Goal: Task Accomplishment & Management: Manage account settings

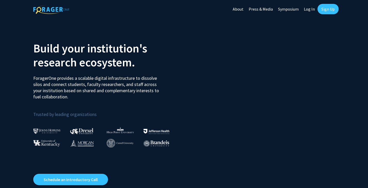
click at [311, 8] on link "Log In" at bounding box center [309, 9] width 16 height 18
select select
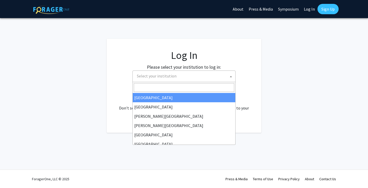
click at [168, 79] on span "Select your institution" at bounding box center [185, 76] width 101 height 11
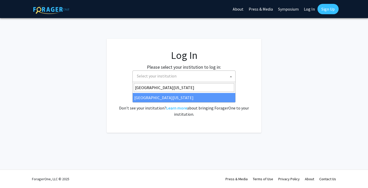
type input "[GEOGRAPHIC_DATA][US_STATE]"
select select "33"
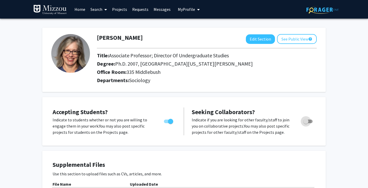
click at [310, 122] on span "Toggle" at bounding box center [307, 121] width 9 height 4
click at [306, 123] on input "Toggle" at bounding box center [306, 123] width 0 height 0
checkbox input "true"
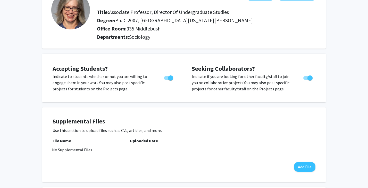
scroll to position [44, 0]
click at [303, 167] on button "Add File" at bounding box center [304, 167] width 21 height 10
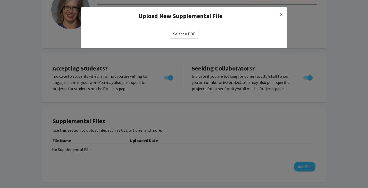
click at [181, 33] on label "Select a PDF" at bounding box center [184, 34] width 29 height 10
click at [0, 0] on input "Select a PDF" at bounding box center [0, 0] width 0 height 0
click at [185, 36] on label "Select a PDF" at bounding box center [184, 34] width 29 height 10
click at [0, 0] on input "Select a PDF" at bounding box center [0, 0] width 0 height 0
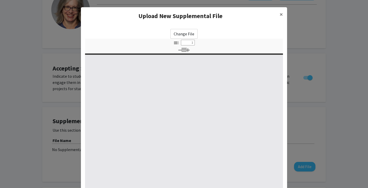
select select "custom"
type input "0"
select select "custom"
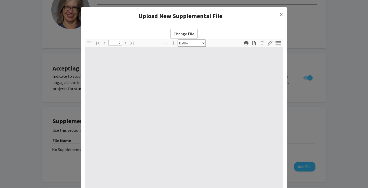
type input "1"
select select "auto"
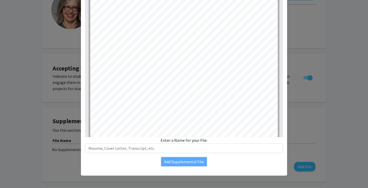
scroll to position [56, 0]
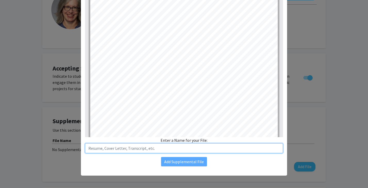
click at [173, 148] on input "text" at bounding box center [184, 148] width 198 height 10
type input "CV_2025"
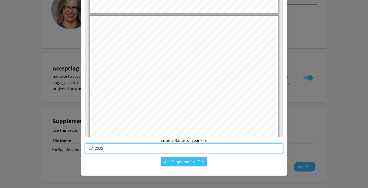
scroll to position [225, 0]
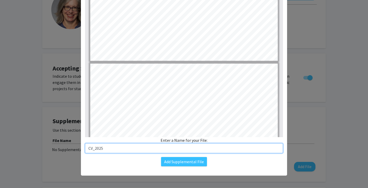
type input "3"
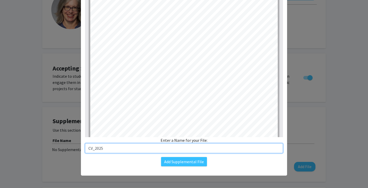
scroll to position [542, 0]
type input "CV_2025"
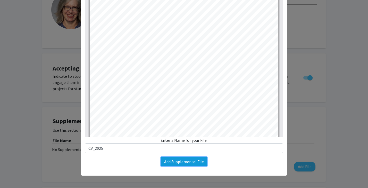
click at [185, 162] on button "Add Supplemental File" at bounding box center [184, 161] width 46 height 9
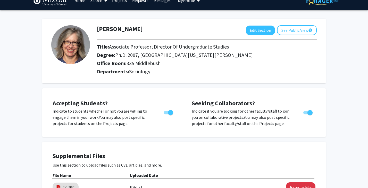
scroll to position [0, 0]
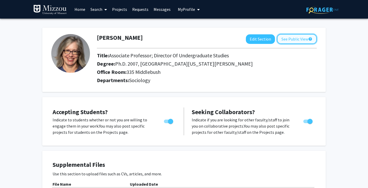
click at [298, 37] on button "See Public View help" at bounding box center [297, 39] width 40 height 10
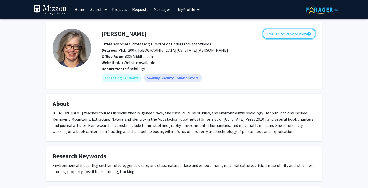
click at [284, 34] on button "Return to Private View help" at bounding box center [289, 34] width 53 height 10
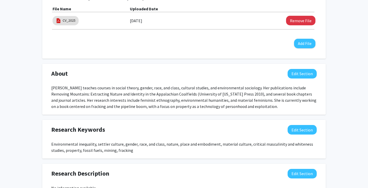
scroll to position [176, 0]
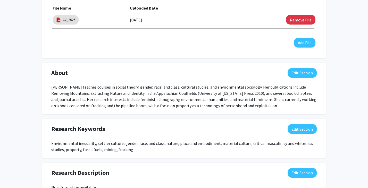
click at [253, 105] on div "[PERSON_NAME] teaches courses in social theory, gender, race, and class, cultur…" at bounding box center [184, 96] width 266 height 25
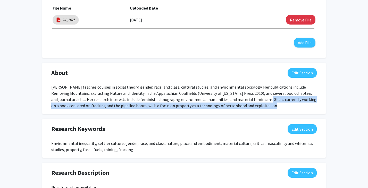
drag, startPoint x: 253, startPoint y: 105, endPoint x: 245, endPoint y: 100, distance: 9.1
click at [245, 100] on div "[PERSON_NAME] teaches courses in social theory, gender, race, and class, cultur…" at bounding box center [184, 96] width 266 height 25
click at [297, 71] on button "Edit Section" at bounding box center [302, 73] width 29 height 10
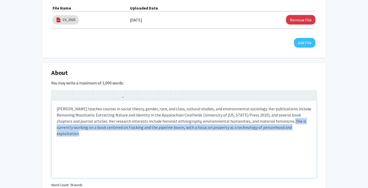
drag, startPoint x: 293, startPoint y: 127, endPoint x: 272, endPoint y: 123, distance: 20.8
click at [272, 123] on div "[PERSON_NAME] teaches courses in social theory, gender, race, and class, cultur…" at bounding box center [184, 138] width 265 height 77
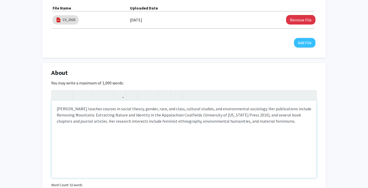
click at [262, 115] on div "[PERSON_NAME] teaches courses in social theory, gender, race, and class, cultur…" at bounding box center [184, 138] width 265 height 77
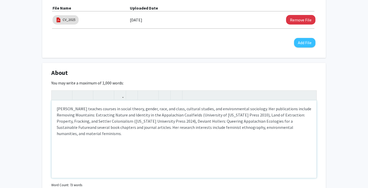
click at [296, 122] on p "[PERSON_NAME] teaches courses in social theory, gender, race, and class, cultur…" at bounding box center [184, 120] width 255 height 31
click at [171, 121] on p "[PERSON_NAME] teaches courses in social theory, gender, race, and class, cultur…" at bounding box center [184, 120] width 255 height 31
click at [125, 127] on p "[PERSON_NAME] teaches courses in social theory, gender, race, and class, cultur…" at bounding box center [184, 120] width 255 height 31
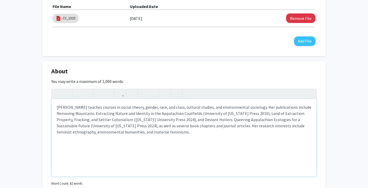
scroll to position [178, 0]
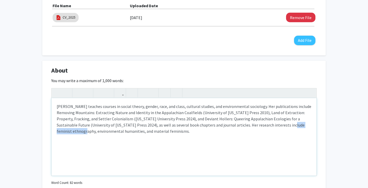
drag, startPoint x: 301, startPoint y: 126, endPoint x: 261, endPoint y: 127, distance: 39.7
click at [261, 127] on p "[PERSON_NAME] teaches courses in social theory, gender, race, and class, cultur…" at bounding box center [184, 118] width 255 height 31
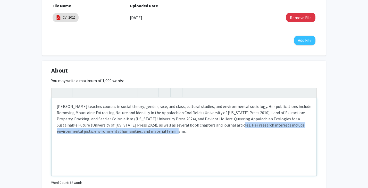
drag, startPoint x: 210, startPoint y: 125, endPoint x: 214, endPoint y: 131, distance: 7.4
click at [214, 131] on p "[PERSON_NAME] teaches courses in social theory, gender, race, and class, cultur…" at bounding box center [184, 118] width 255 height 31
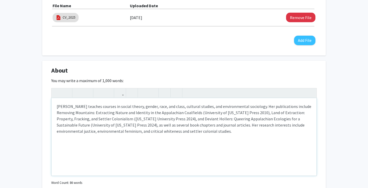
click at [99, 131] on p "[PERSON_NAME] teaches courses in social theory, gender, race, and class, cultur…" at bounding box center [184, 118] width 255 height 31
type textarea "<p>[PERSON_NAME] teaches courses in social theory, gender, race, and class, cul…"
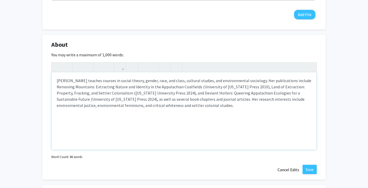
scroll to position [204, 0]
click at [311, 169] on button "Save" at bounding box center [310, 168] width 14 height 9
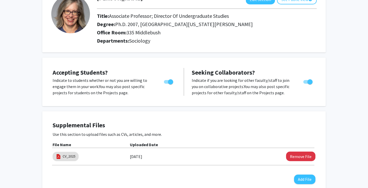
scroll to position [0, 0]
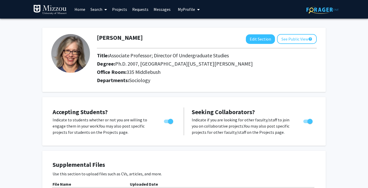
click at [100, 7] on link "Search" at bounding box center [99, 9] width 22 height 18
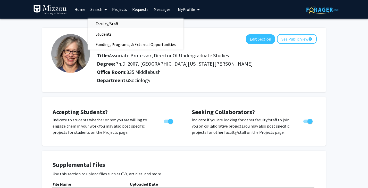
click at [105, 22] on span "Faculty/Staff" at bounding box center [107, 24] width 38 height 10
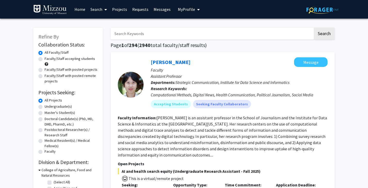
click at [128, 34] on input "Search Keywords" at bounding box center [212, 34] width 202 height 12
click at [314, 28] on button "Search" at bounding box center [324, 34] width 21 height 12
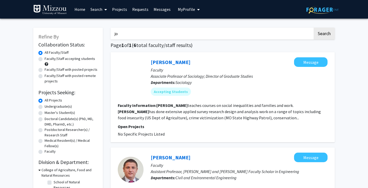
type input "j"
click at [314, 28] on button "Search" at bounding box center [324, 34] width 21 height 12
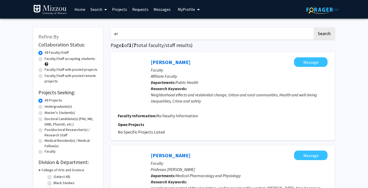
type input "e"
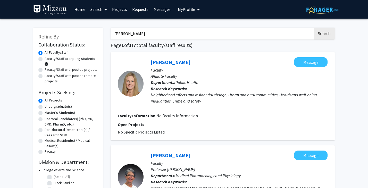
click at [314, 28] on button "Search" at bounding box center [324, 34] width 21 height 12
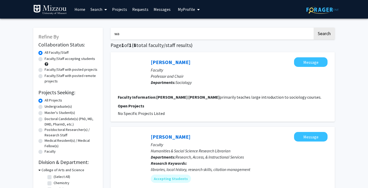
type input "w"
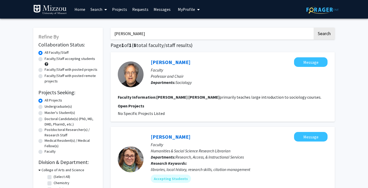
click at [314, 28] on button "Search" at bounding box center [324, 34] width 21 height 12
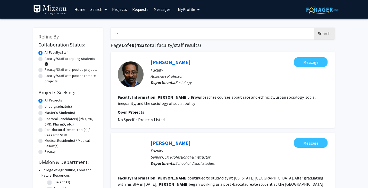
type input "e"
click at [158, 60] on link "[PERSON_NAME]" at bounding box center [171, 62] width 40 height 6
click at [150, 32] on input "[PERSON_NAME]" at bounding box center [212, 34] width 202 height 12
click at [185, 7] on span "My Profile" at bounding box center [186, 9] width 17 height 5
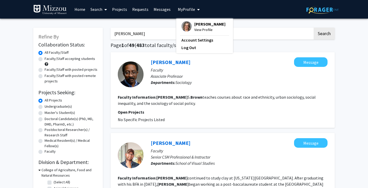
click at [200, 24] on span "[PERSON_NAME]" at bounding box center [209, 24] width 31 height 6
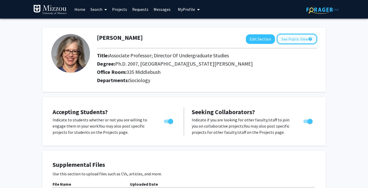
click at [289, 36] on button "See Public View help" at bounding box center [297, 39] width 40 height 10
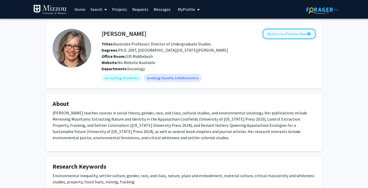
click at [289, 34] on button "Return to Private View help" at bounding box center [289, 34] width 53 height 10
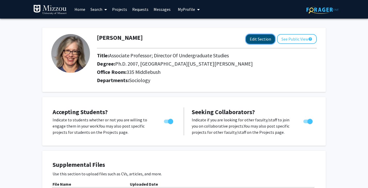
click at [250, 40] on button "Edit Section" at bounding box center [260, 39] width 29 height 10
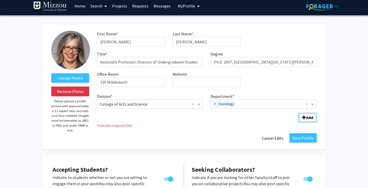
scroll to position [6, 0]
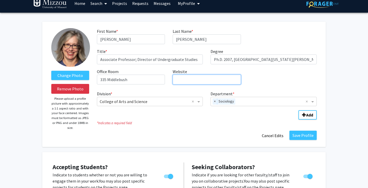
click at [201, 75] on input "Website required" at bounding box center [207, 80] width 68 height 10
paste input "https://sociology.missouri.edu/people/scott"
type input "https://sociology.missouri.edu/people/scott"
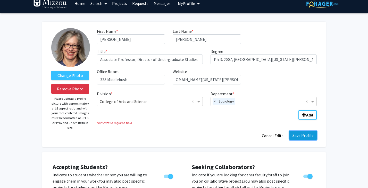
click at [294, 134] on button "Save Profile" at bounding box center [303, 134] width 27 height 9
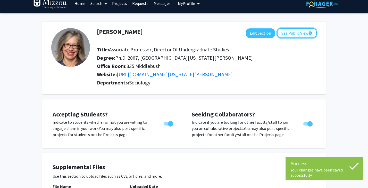
click at [297, 33] on button "See Public View help" at bounding box center [297, 33] width 40 height 10
